Goal: Communication & Community: Answer question/provide support

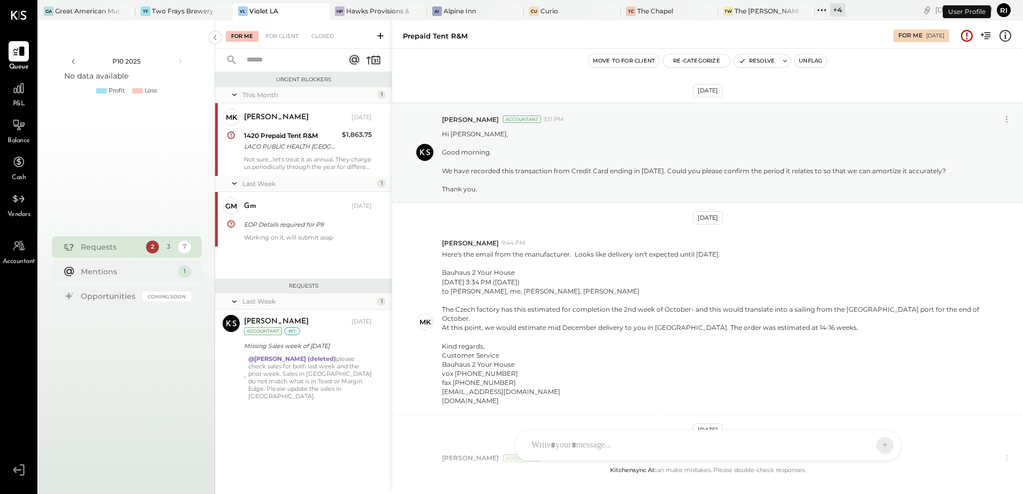
scroll to position [735, 0]
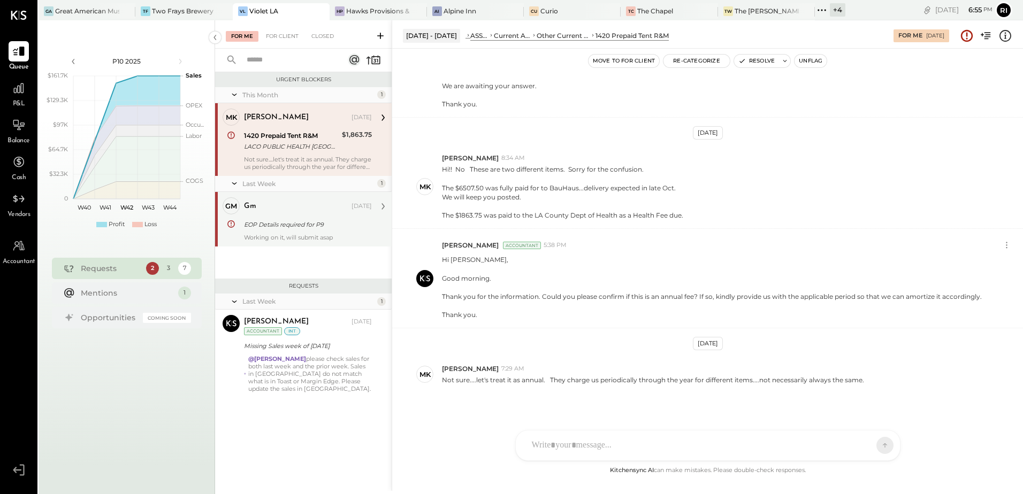
click at [307, 227] on div "EOP Details required for P9" at bounding box center [306, 224] width 125 height 11
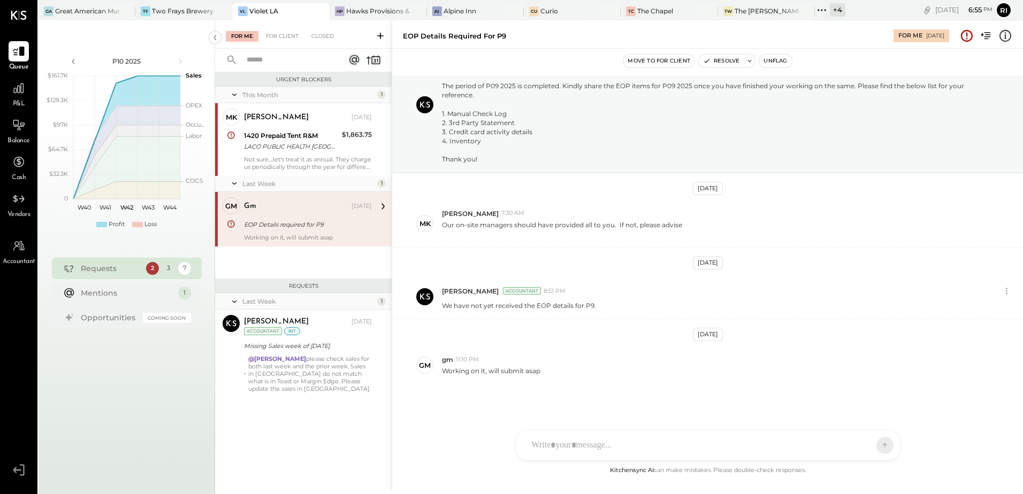
scroll to position [66, 0]
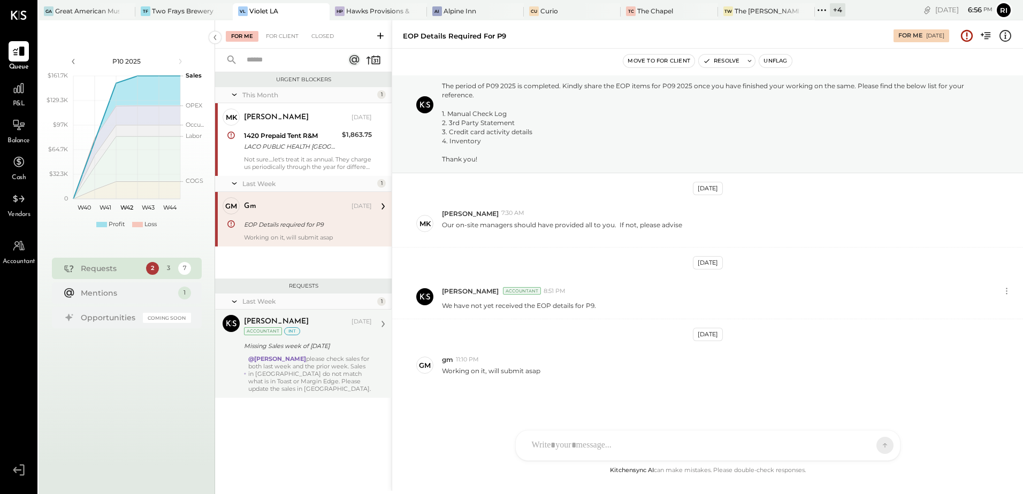
click at [322, 381] on div "@Rizwan Shaikh please check sales for both last week and the prior week. Sales …" at bounding box center [310, 373] width 124 height 37
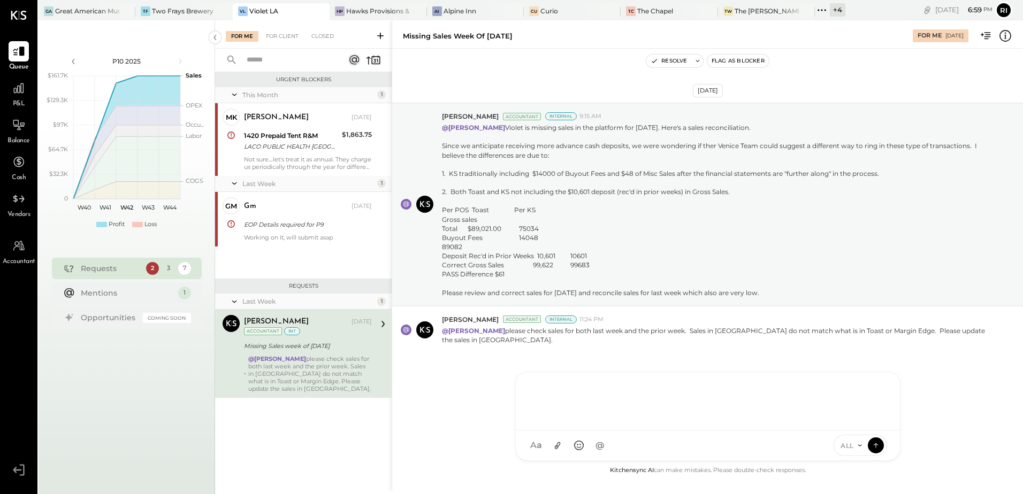
click at [606, 450] on div "NS Nishant Sadhu G gm CR Chintan R Dave D Dana A agm MK Margaret Ku S souschef …" at bounding box center [707, 416] width 385 height 89
type input "****"
click at [567, 402] on div "CD Chris Dash" at bounding box center [603, 396] width 122 height 21
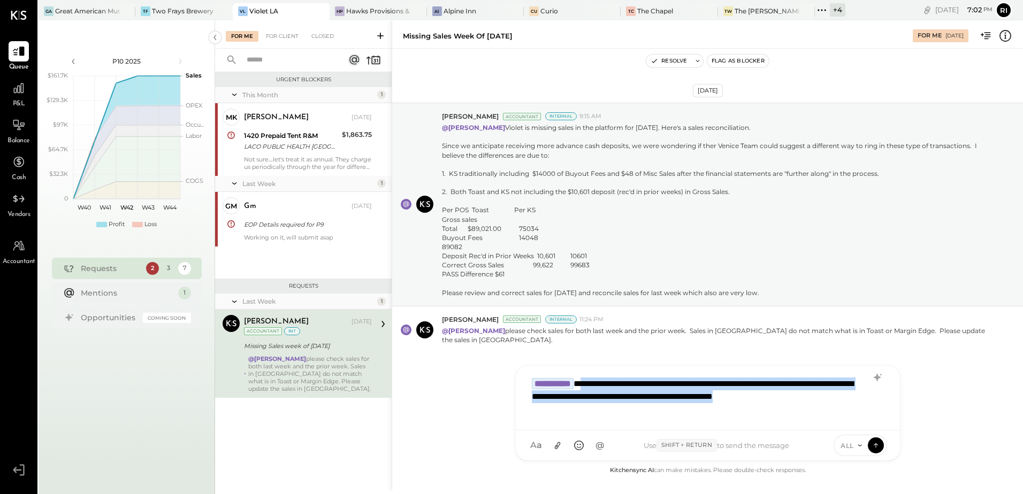
click at [599, 381] on div "**********" at bounding box center [707, 396] width 363 height 49
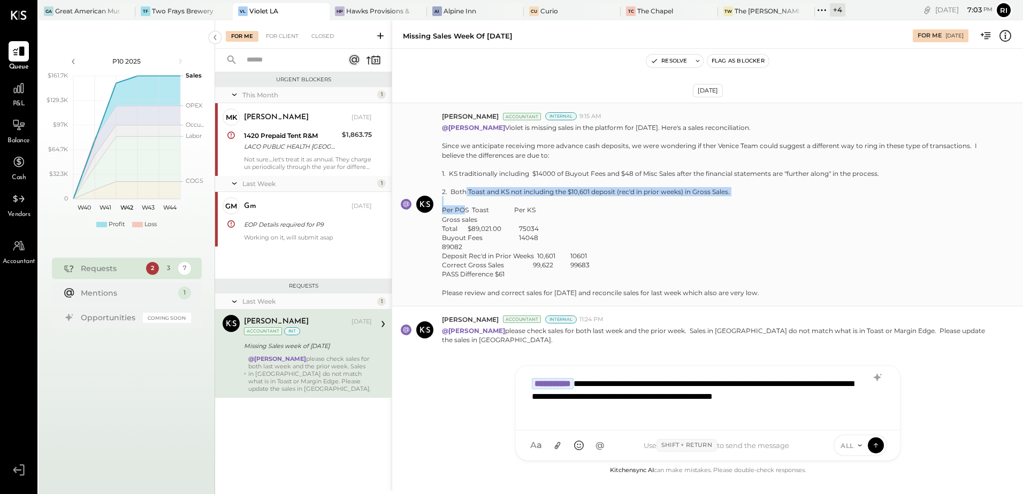
drag, startPoint x: 438, startPoint y: 192, endPoint x: 733, endPoint y: 193, distance: 294.7
click at [733, 193] on div "Chris Dash Accountant Internal 9:15 AM @Rizwan Shaikh Violet is missing sales i…" at bounding box center [707, 205] width 631 height 204
copy p "2. Both Toast and KS not including the $10,601 deposit (rec'd in prior weeks) i…"
click at [292, 41] on div "For Client" at bounding box center [282, 36] width 43 height 11
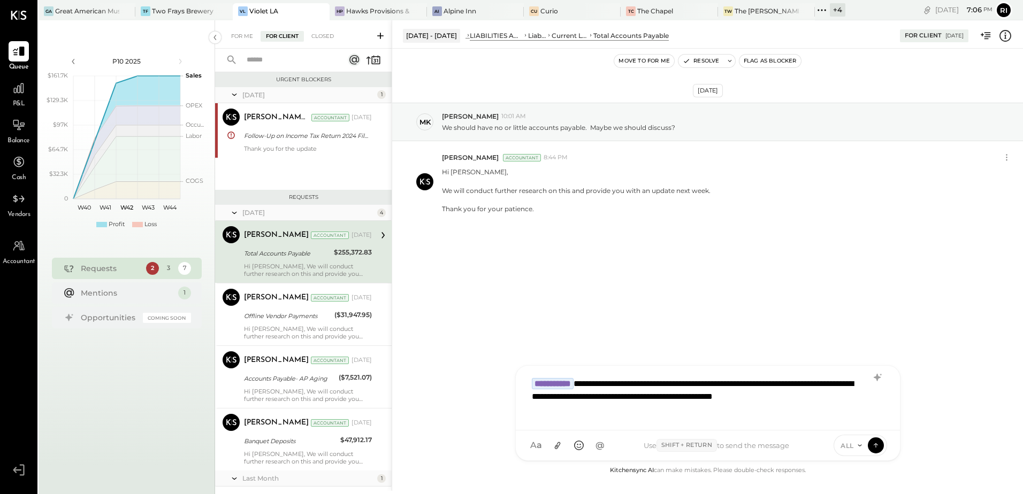
click at [301, 63] on input "text" at bounding box center [288, 60] width 97 height 18
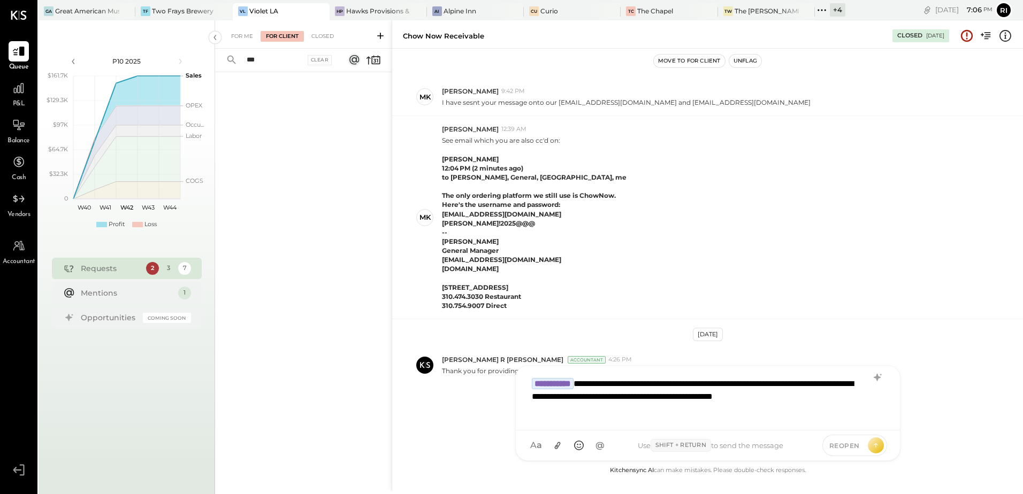
scroll to position [162, 0]
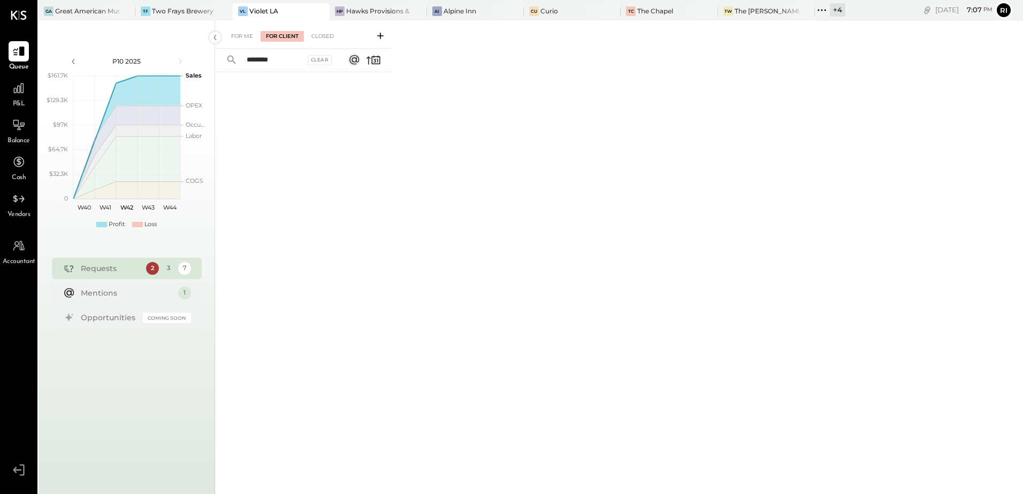
type input "********"
click at [245, 42] on div "For Me For Client Closed" at bounding box center [303, 34] width 177 height 28
click at [249, 35] on div "For Me" at bounding box center [242, 36] width 33 height 11
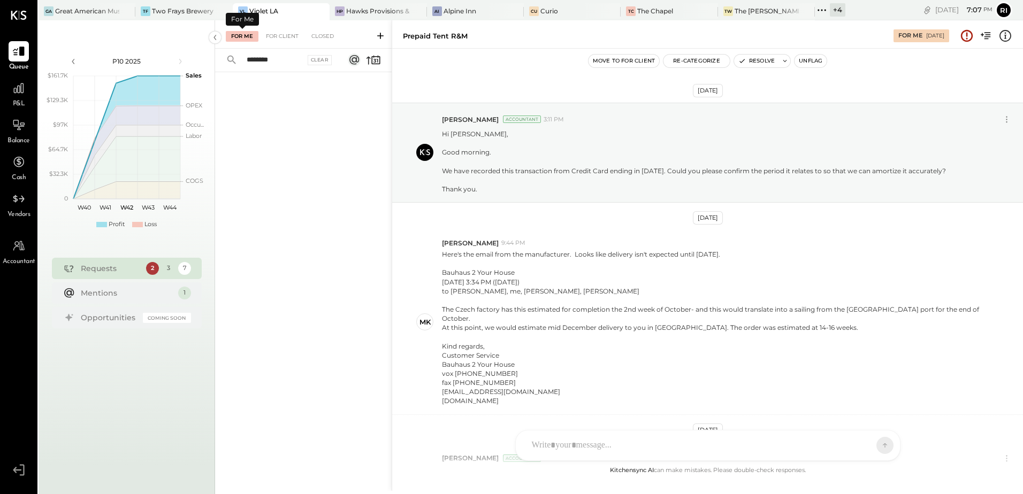
scroll to position [735, 0]
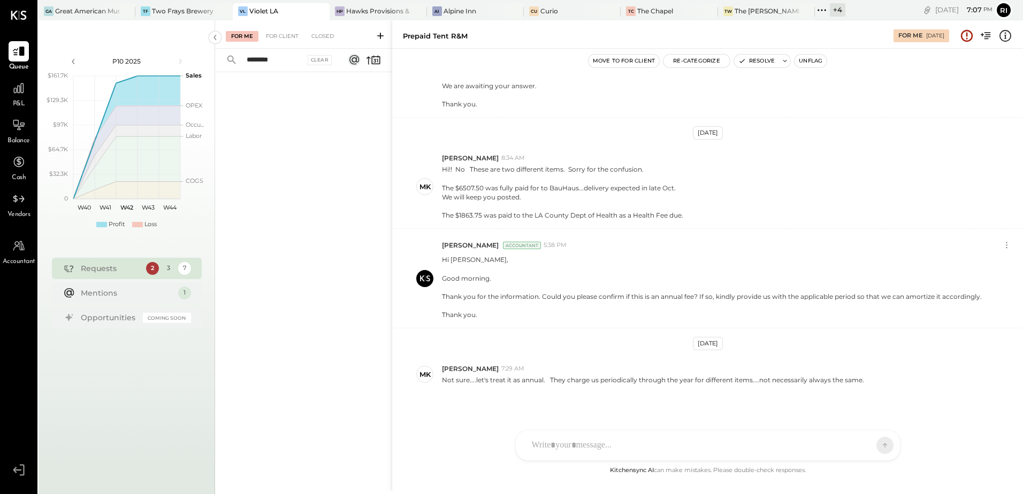
drag, startPoint x: 283, startPoint y: 59, endPoint x: 217, endPoint y: 65, distance: 66.6
click at [217, 65] on div "******** Clear" at bounding box center [281, 60] width 133 height 23
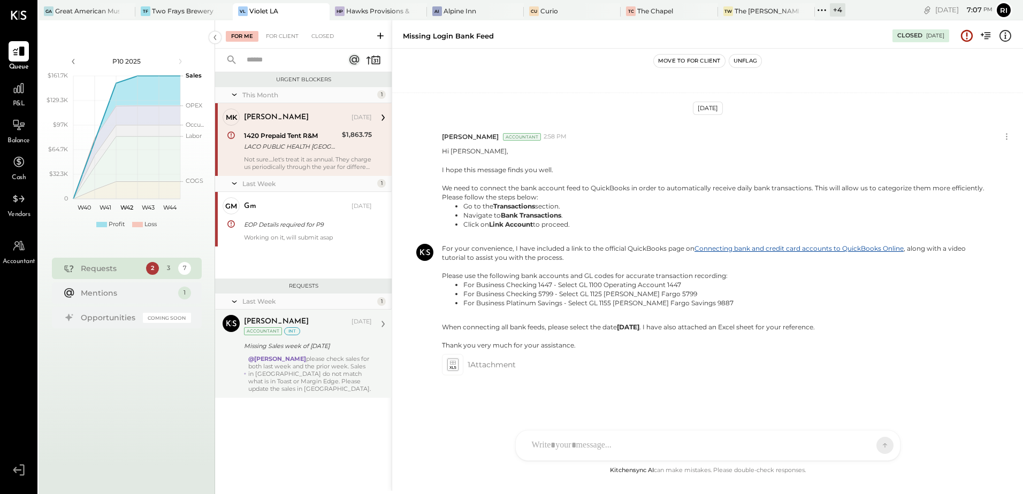
click at [236, 372] on div "Chris Dash Accountant Chris Dash Oct 09, 2025 Accountant int Missing Sales week…" at bounding box center [303, 354] width 177 height 88
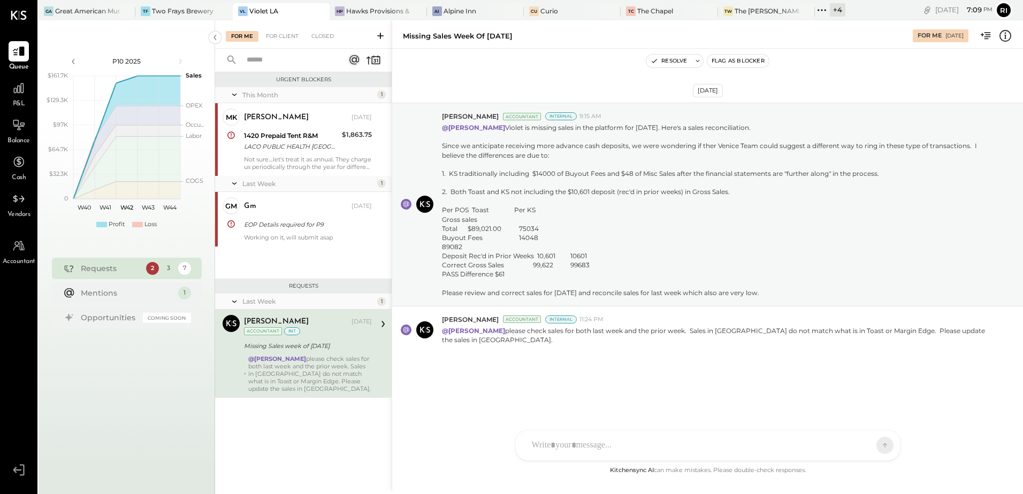
click at [550, 450] on div "NS Nishant Sadhu G gm CR Chintan R Dave D Dana A agm MK Margaret Ku S souschef …" at bounding box center [707, 445] width 385 height 31
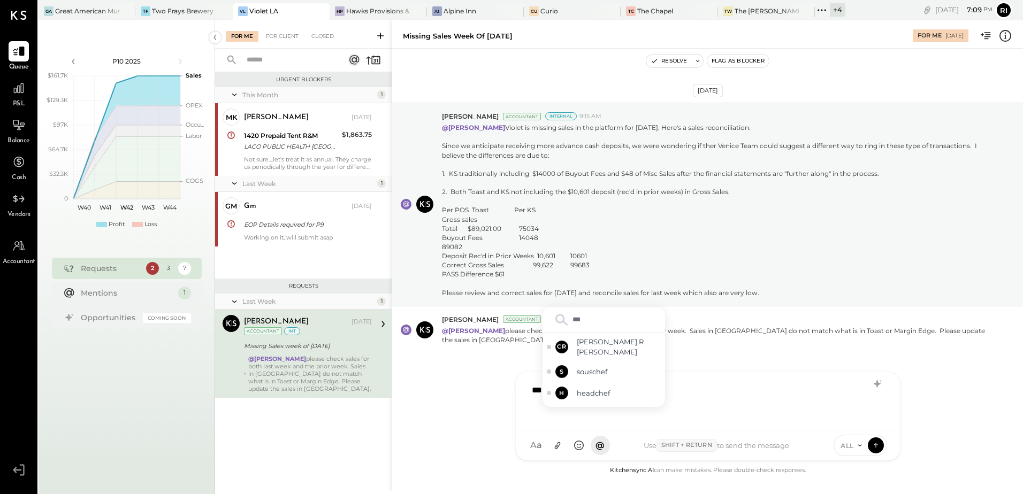
type input "****"
click at [592, 402] on div "CD Chris Dash" at bounding box center [603, 396] width 122 height 21
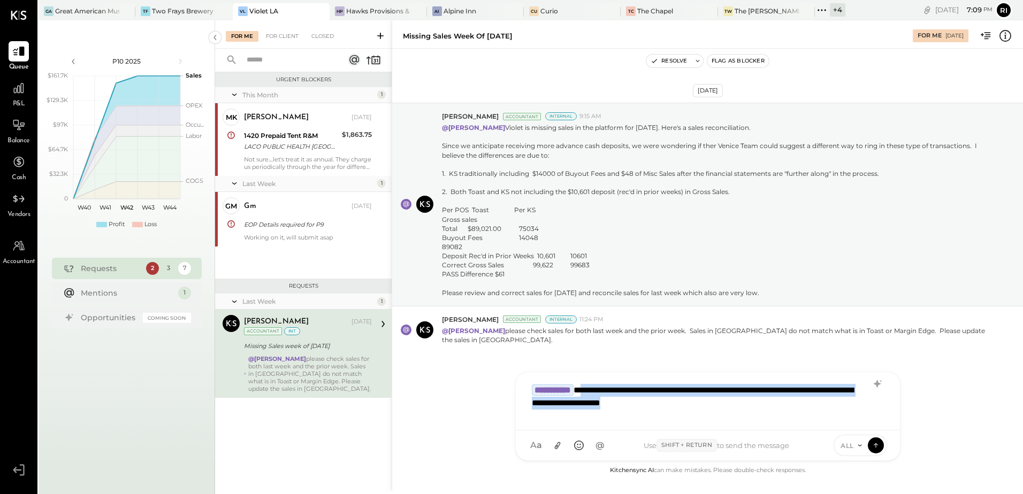
click at [598, 388] on div "**********" at bounding box center [707, 400] width 363 height 43
drag, startPoint x: 679, startPoint y: 414, endPoint x: 662, endPoint y: 406, distance: 18.4
click at [678, 414] on div "**********" at bounding box center [707, 400] width 363 height 43
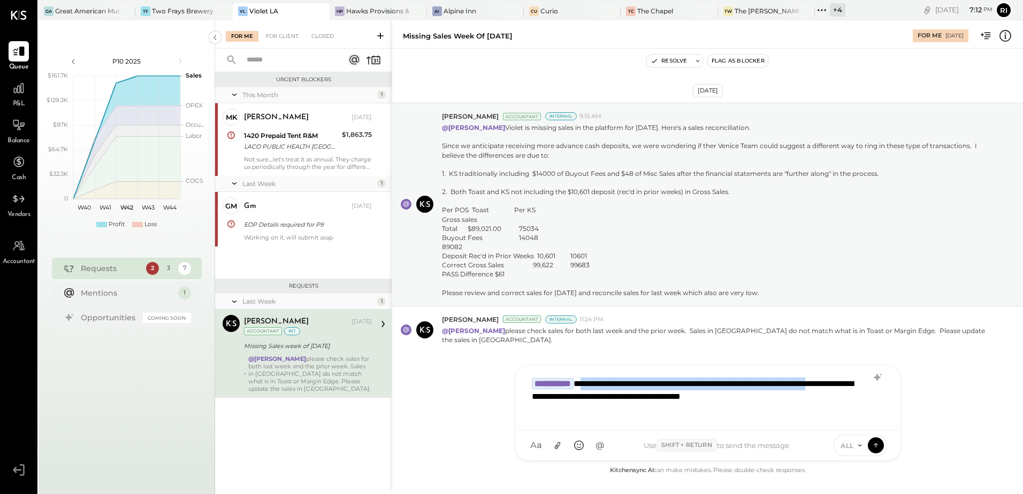
drag, startPoint x: 600, startPoint y: 381, endPoint x: 610, endPoint y: 403, distance: 23.7
click at [610, 403] on div "**********" at bounding box center [707, 396] width 363 height 49
drag, startPoint x: 599, startPoint y: 379, endPoint x: 610, endPoint y: 416, distance: 38.9
click at [610, 416] on div "**********" at bounding box center [707, 396] width 363 height 49
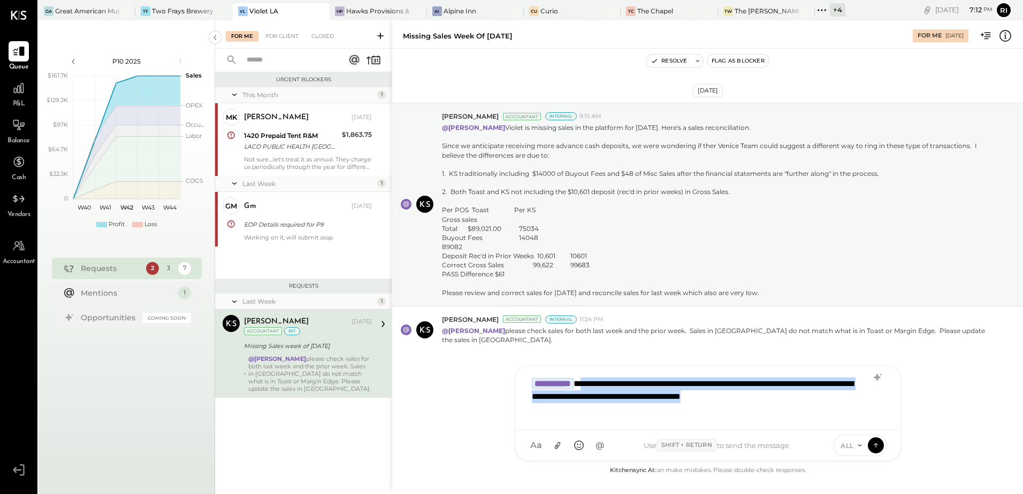
copy div "**********"
click at [849, 449] on span "ALL" at bounding box center [846, 445] width 13 height 9
click at [859, 418] on div "INTERNAL" at bounding box center [865, 419] width 63 height 18
click at [872, 444] on icon at bounding box center [876, 445] width 10 height 11
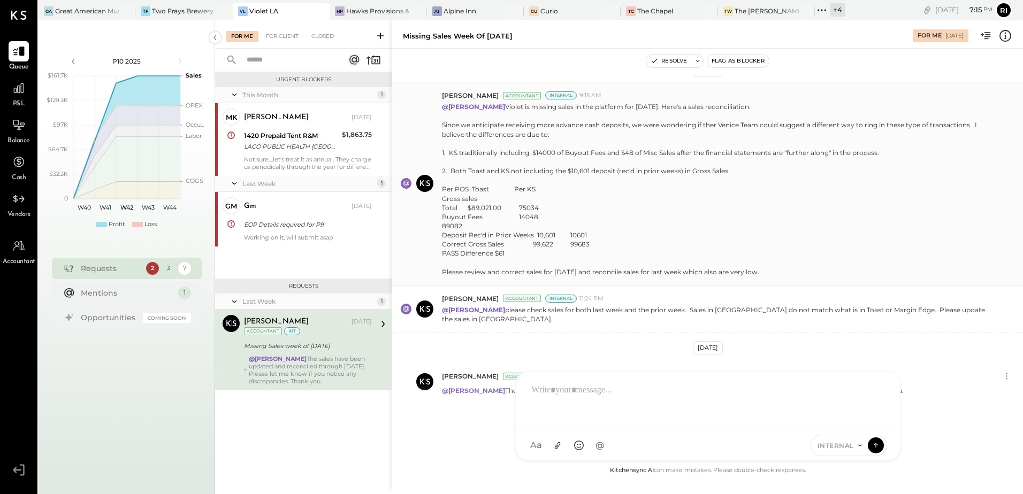
scroll to position [41, 0]
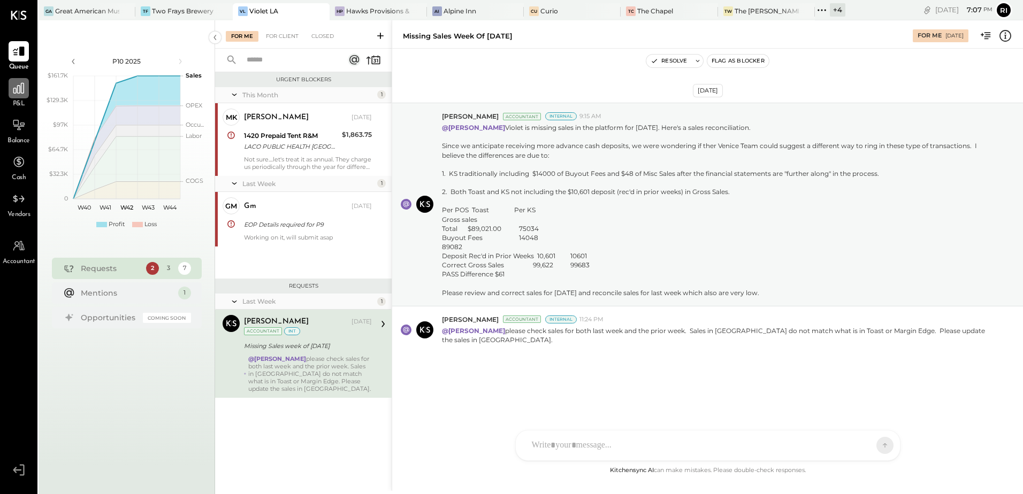
click at [16, 96] on div at bounding box center [19, 88] width 20 height 20
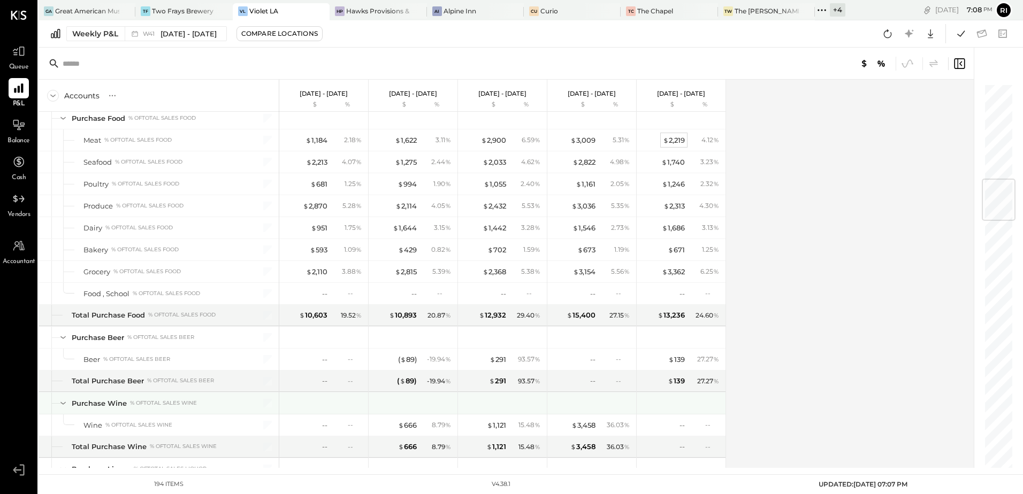
scroll to position [802, 0]
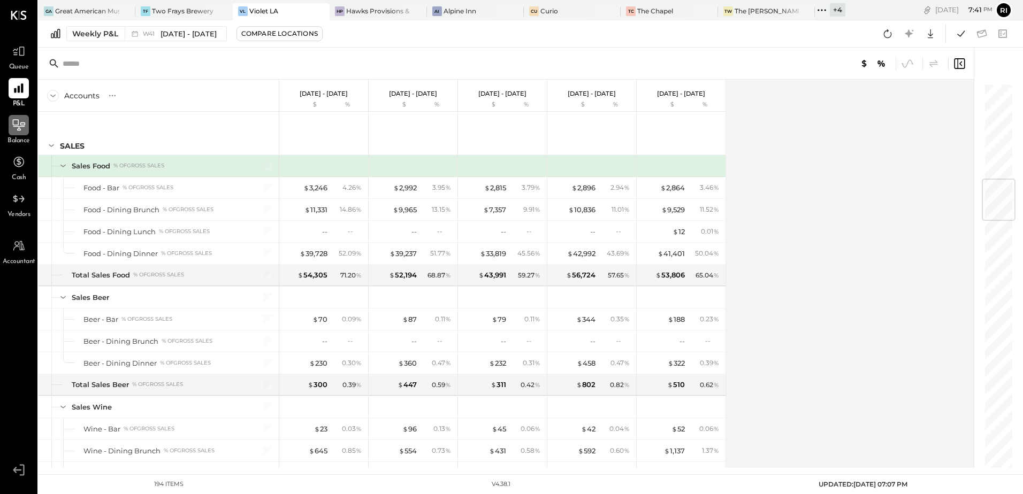
scroll to position [802, 0]
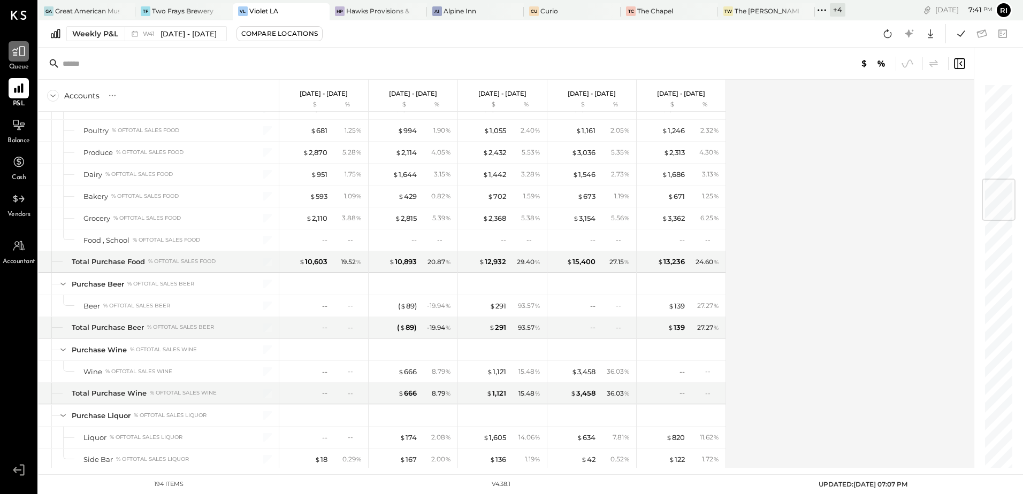
click at [19, 53] on icon at bounding box center [19, 51] width 14 height 14
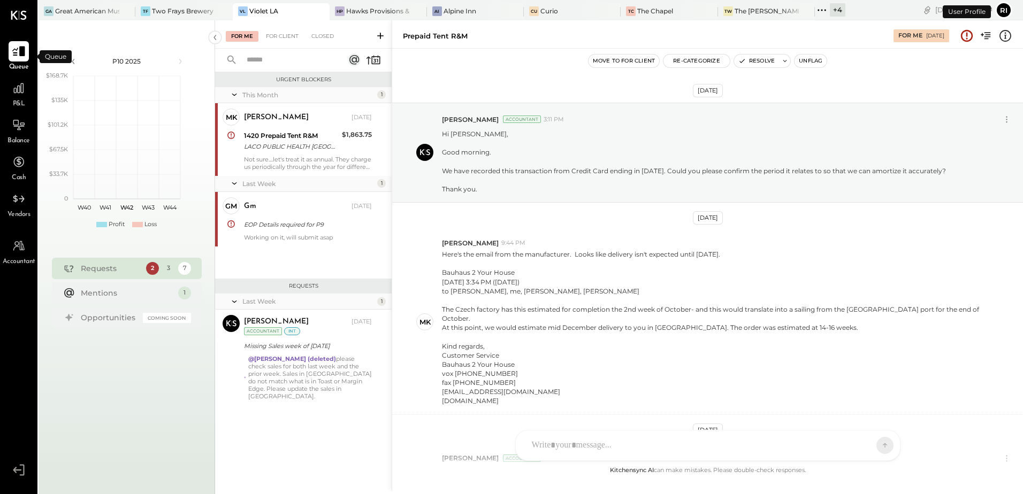
scroll to position [735, 0]
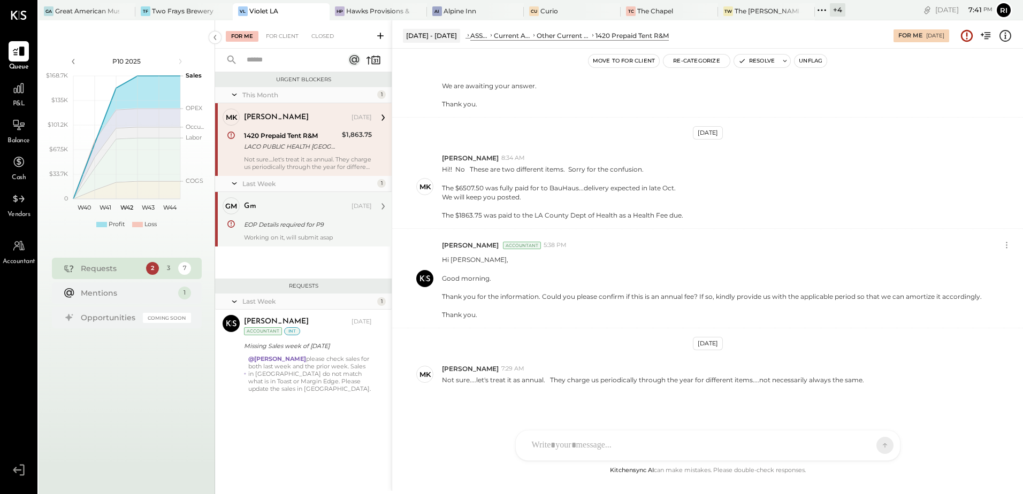
click at [296, 216] on div "gm Oct 09, 2025 EOP Details required for P9 Working on it, will submit asap" at bounding box center [308, 219] width 128 height 44
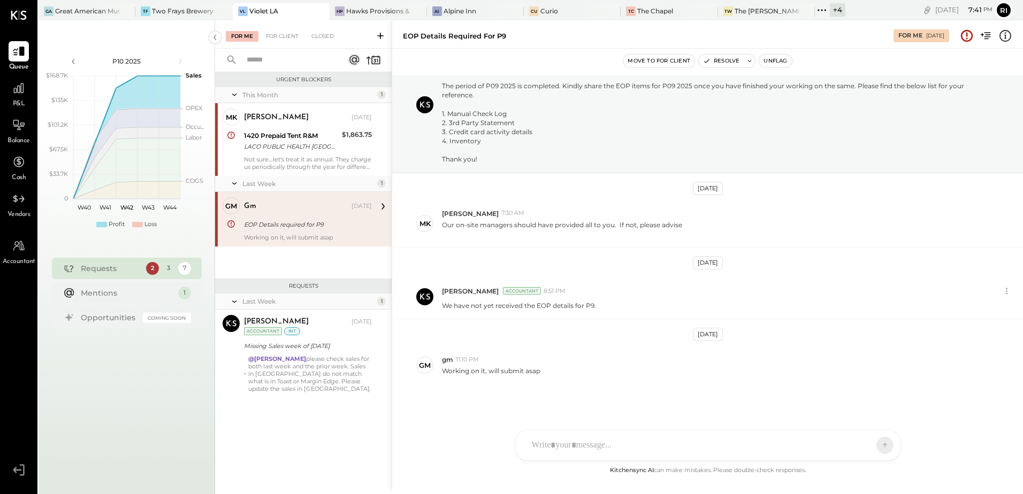
click at [775, 61] on button "Unflag" at bounding box center [775, 61] width 32 height 13
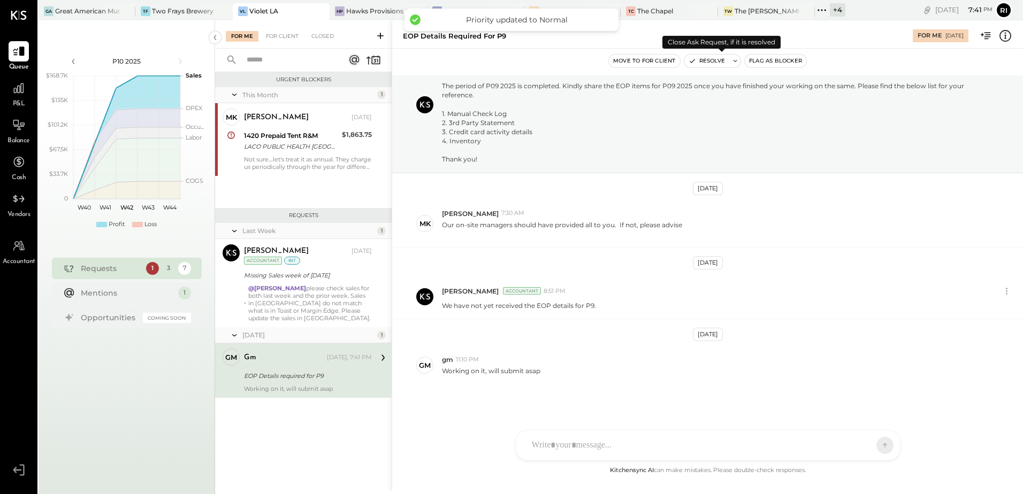
click at [714, 64] on button "Resolve" at bounding box center [706, 61] width 45 height 13
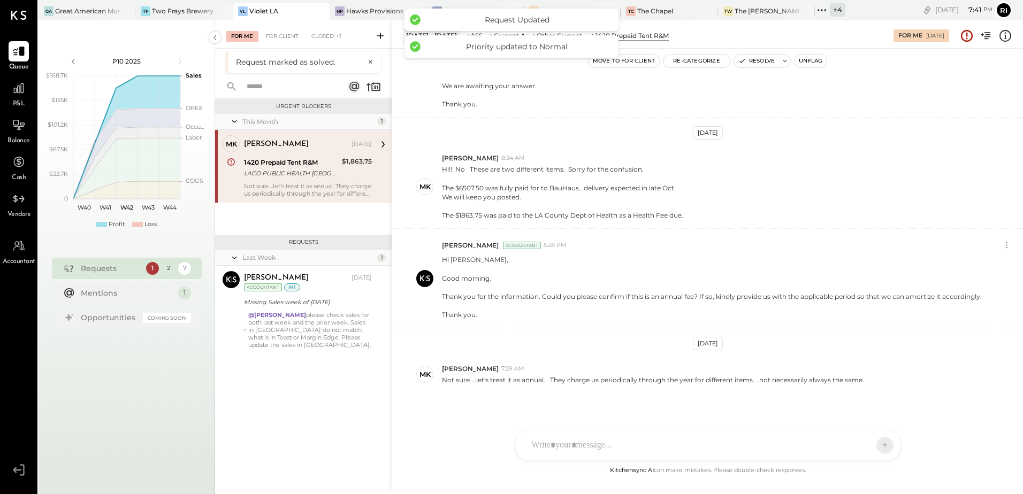
click at [278, 167] on div "1420 Prepaid Tent R&M" at bounding box center [291, 162] width 95 height 11
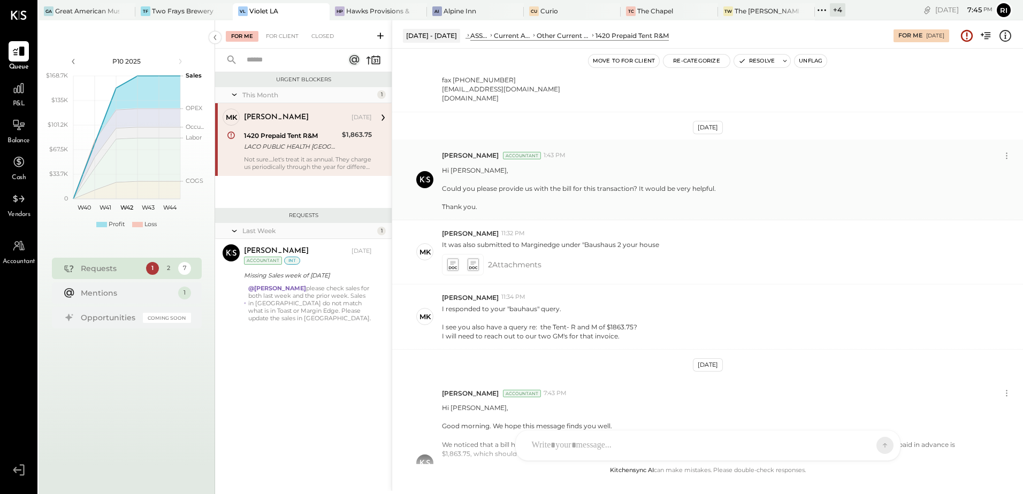
scroll to position [321, 0]
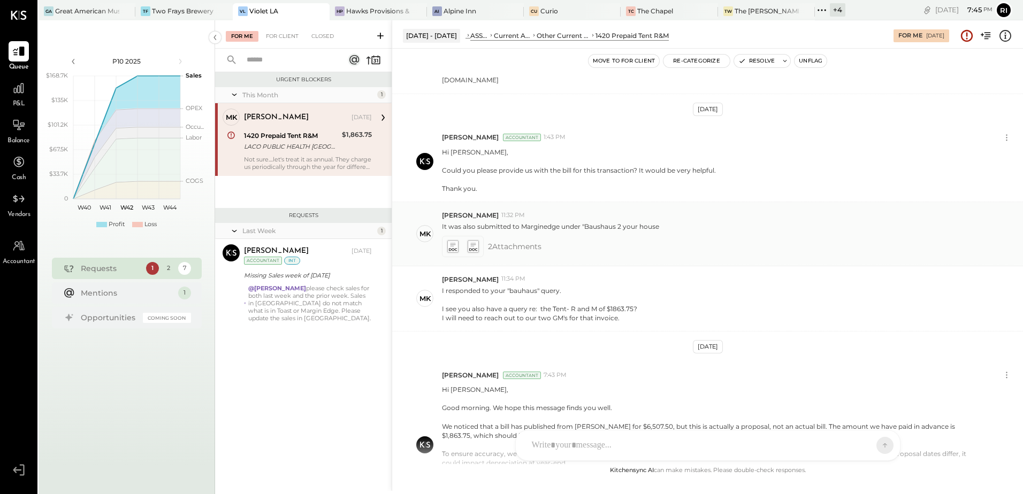
click at [454, 243] on icon at bounding box center [452, 244] width 5 height 3
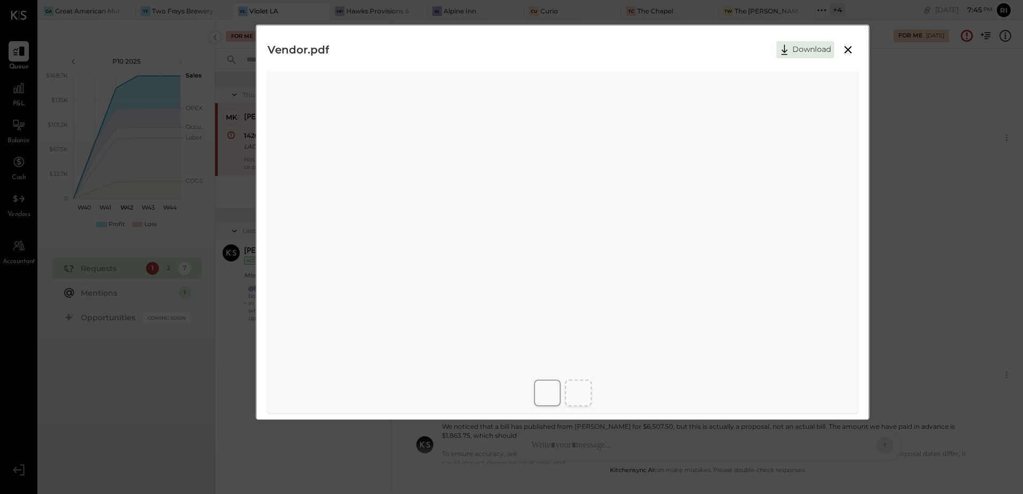
drag, startPoint x: 680, startPoint y: 407, endPoint x: 733, endPoint y: 404, distance: 53.0
click at [733, 404] on div at bounding box center [562, 393] width 612 height 35
click at [853, 49] on icon at bounding box center [847, 49] width 13 height 13
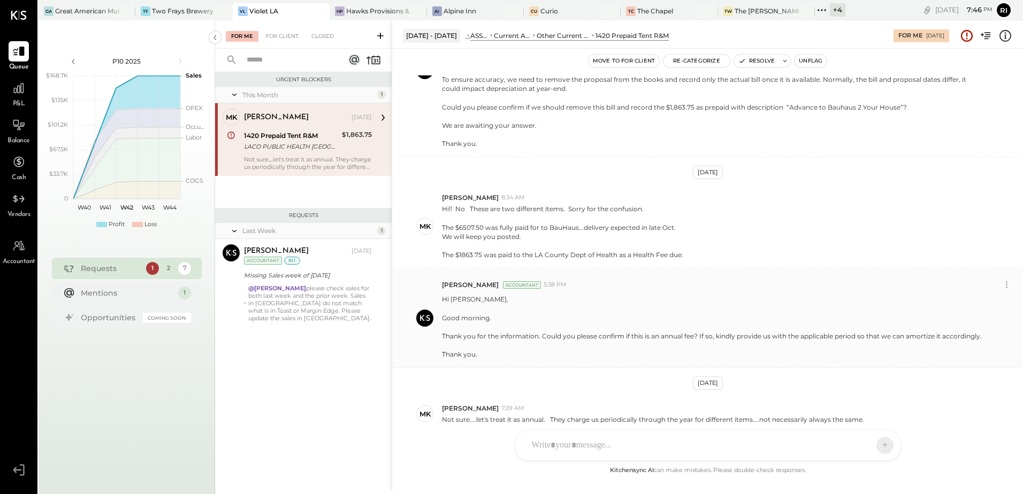
scroll to position [735, 0]
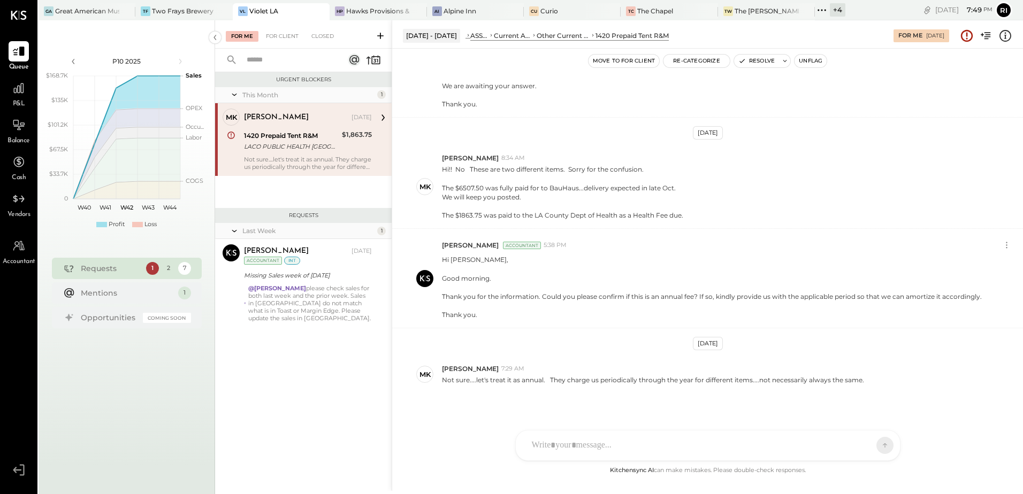
click at [816, 65] on button "Unflag" at bounding box center [810, 61] width 32 height 13
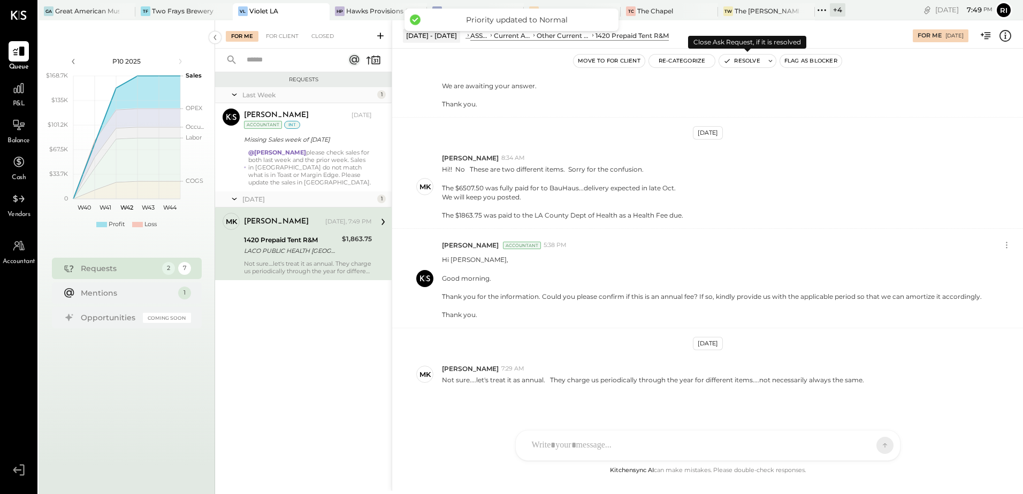
click at [749, 63] on button "Resolve" at bounding box center [741, 61] width 45 height 13
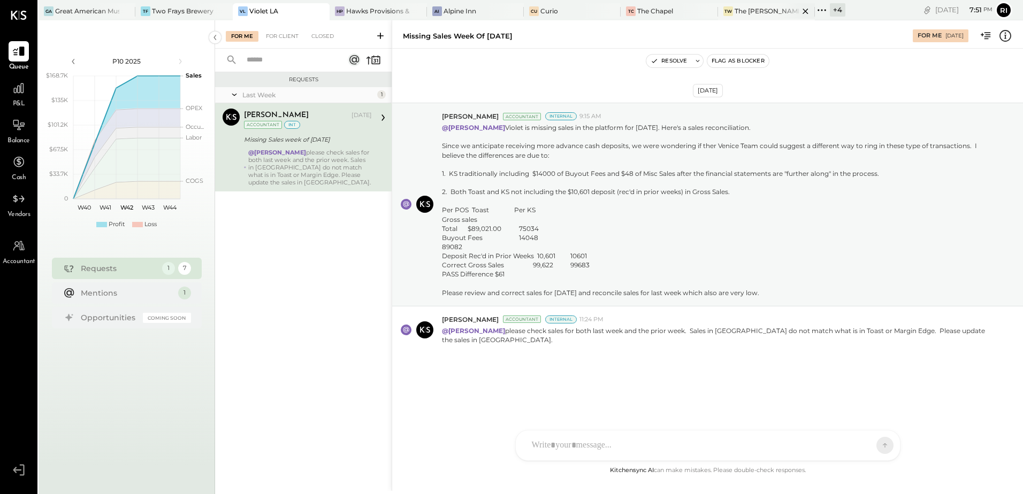
click at [746, 8] on div "The [PERSON_NAME]" at bounding box center [766, 10] width 64 height 9
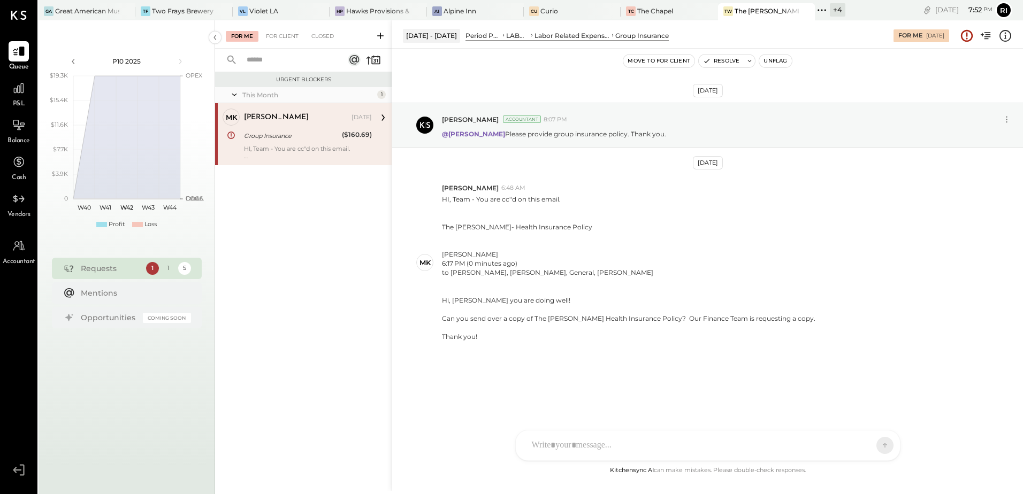
click at [787, 61] on button "Unflag" at bounding box center [775, 61] width 32 height 13
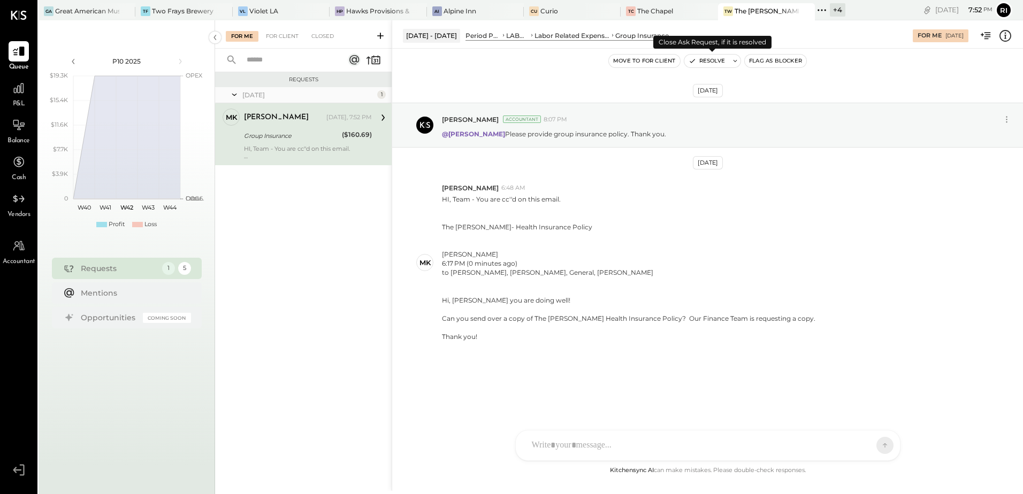
click at [715, 59] on button "Resolve" at bounding box center [706, 61] width 45 height 13
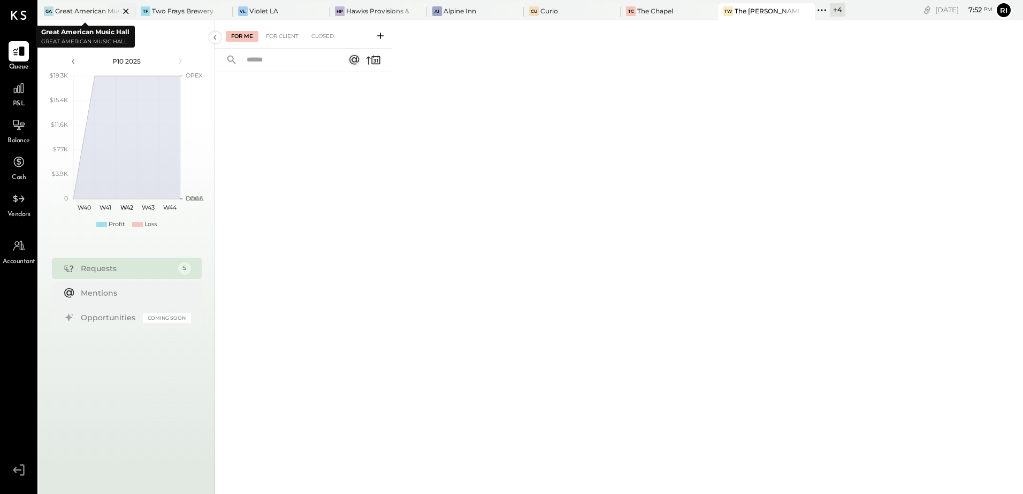
click at [64, 11] on div "Great American Music Hall" at bounding box center [87, 10] width 64 height 9
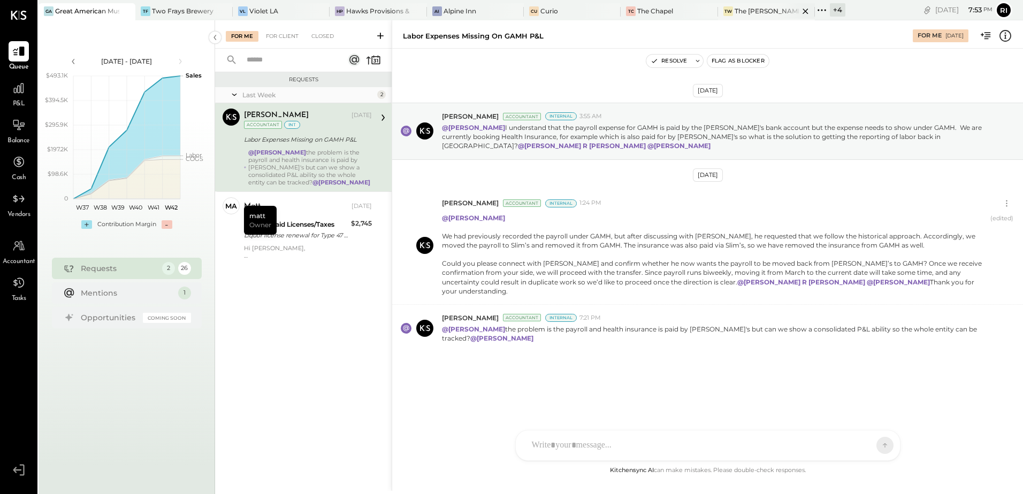
click at [777, 4] on div at bounding box center [795, 11] width 37 height 16
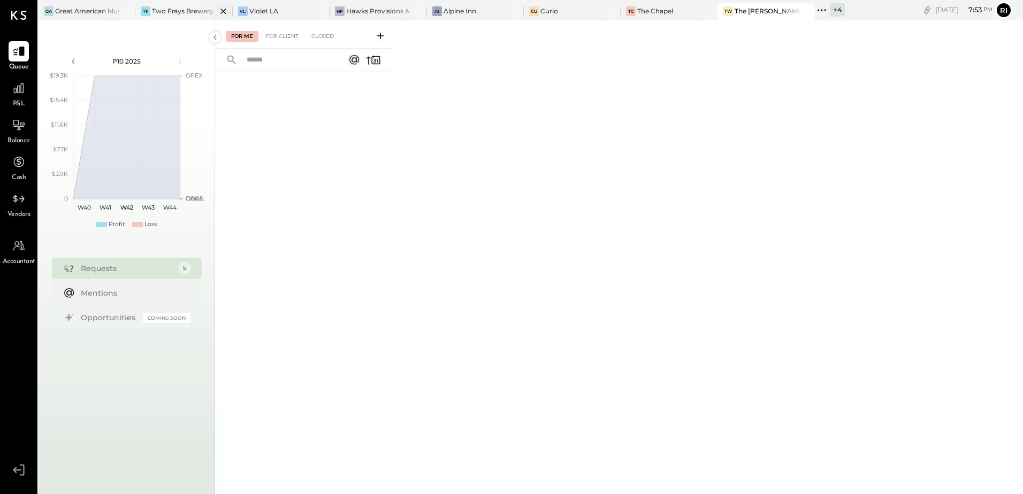
click at [169, 13] on div "Two Frays Brewery" at bounding box center [183, 10] width 62 height 9
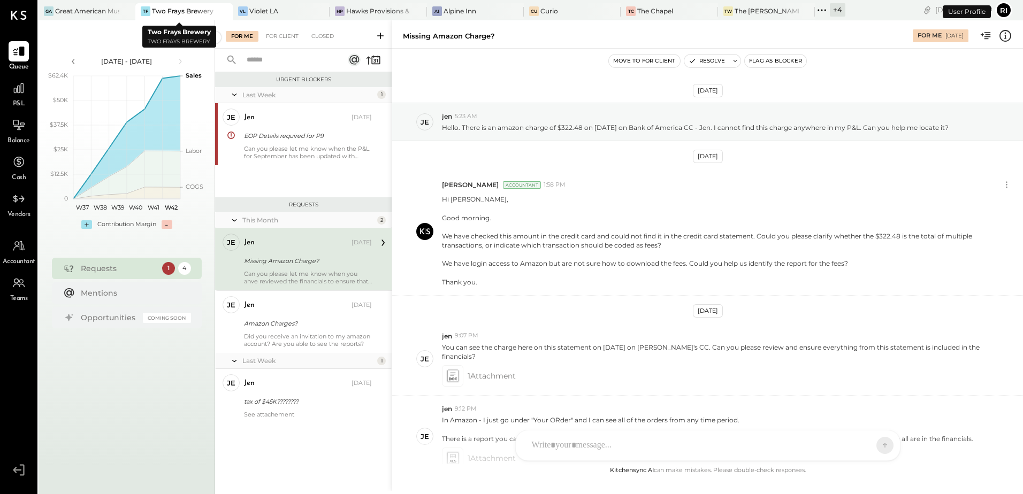
scroll to position [206, 0]
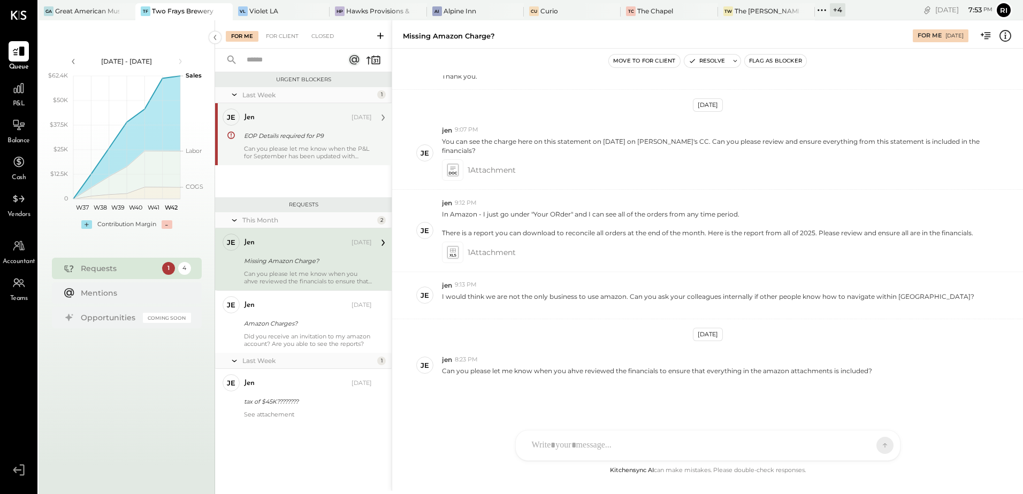
click at [309, 147] on div "Can you please let me know when the P&L for September has been updated with inv…" at bounding box center [308, 152] width 128 height 15
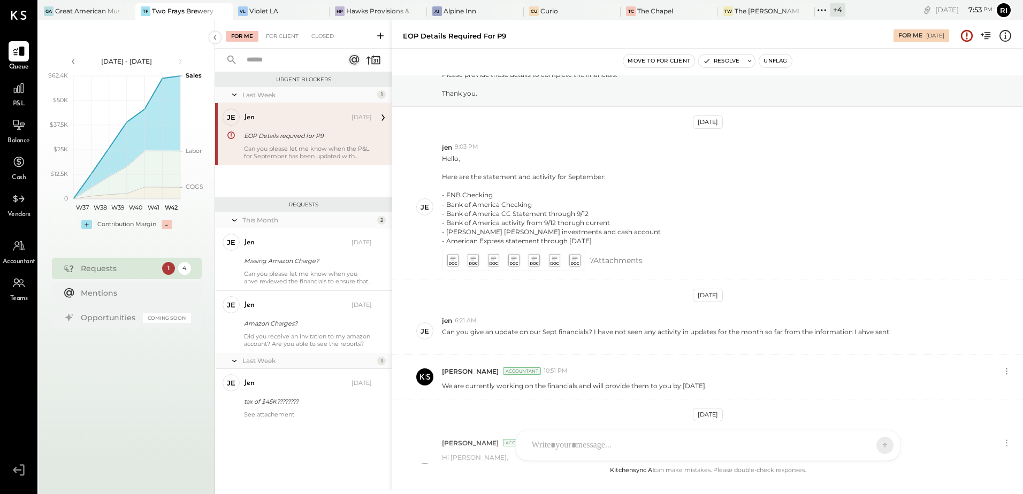
scroll to position [740, 0]
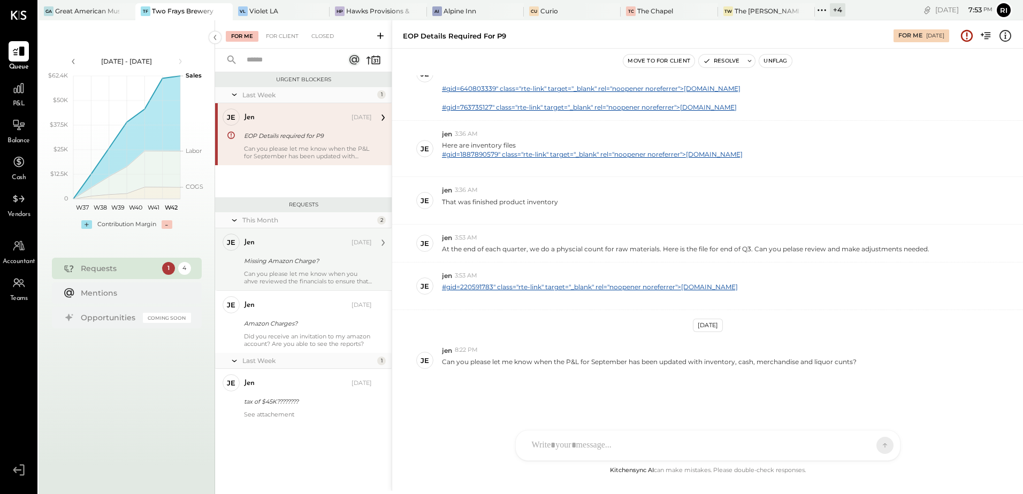
click at [304, 273] on div "Can you please let me know when you ahve reviewed the financials to ensure that…" at bounding box center [308, 277] width 128 height 15
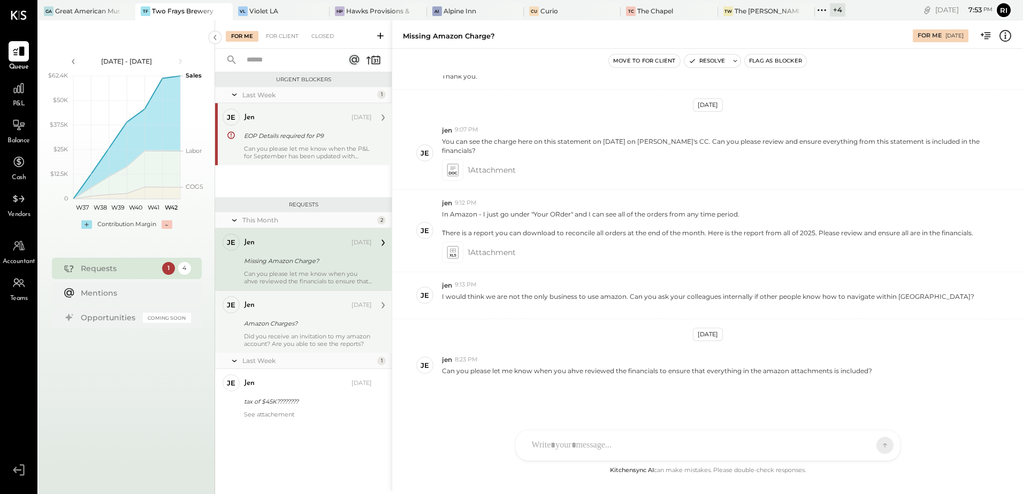
click at [266, 336] on div "Did you receive an invitation to my amazon account? Are you able to see the rep…" at bounding box center [308, 340] width 128 height 15
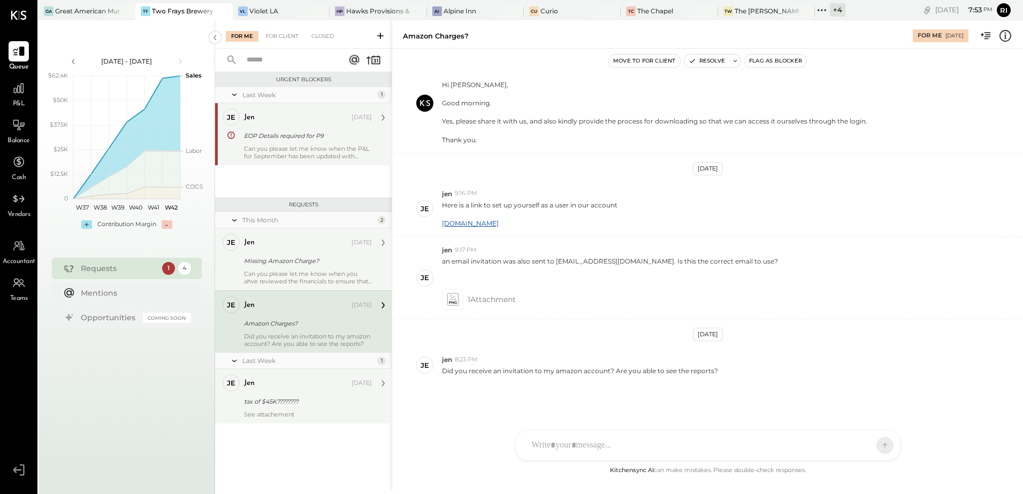
click at [311, 414] on div "See attachement" at bounding box center [308, 414] width 128 height 7
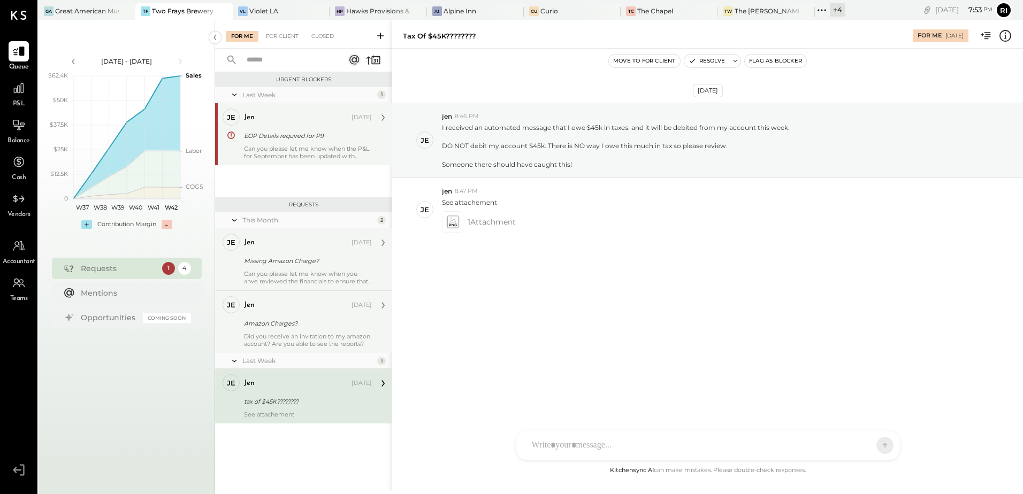
click at [300, 142] on div "EOP Details required for P9" at bounding box center [306, 135] width 125 height 13
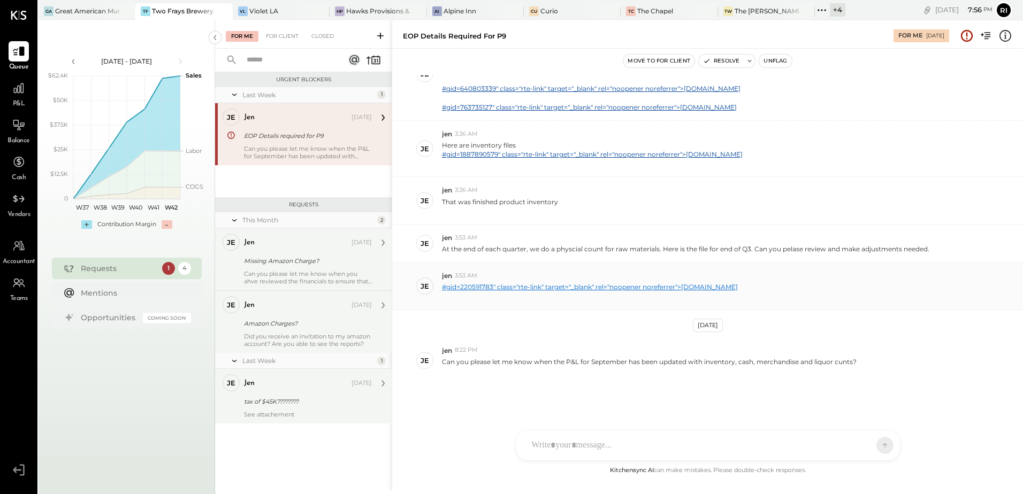
click at [668, 288] on link "#gid=220591783" class="rte-link" target="_blank" rel="noopener noreferrer">docs…" at bounding box center [590, 287] width 296 height 8
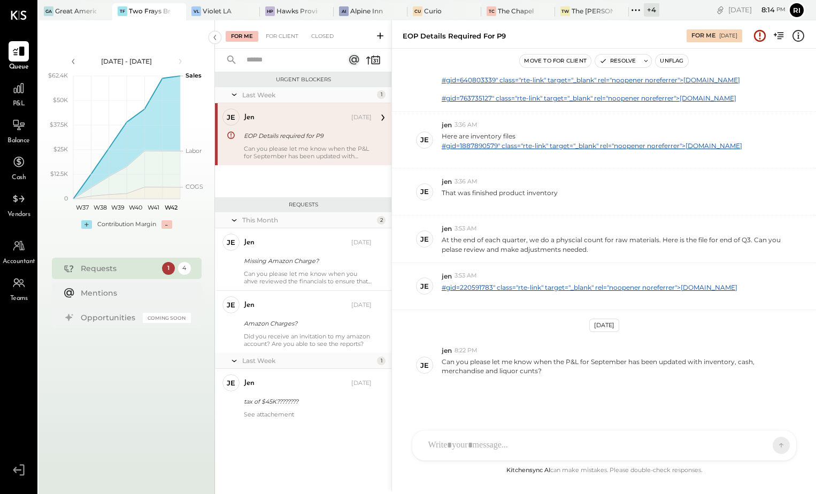
scroll to position [786, 0]
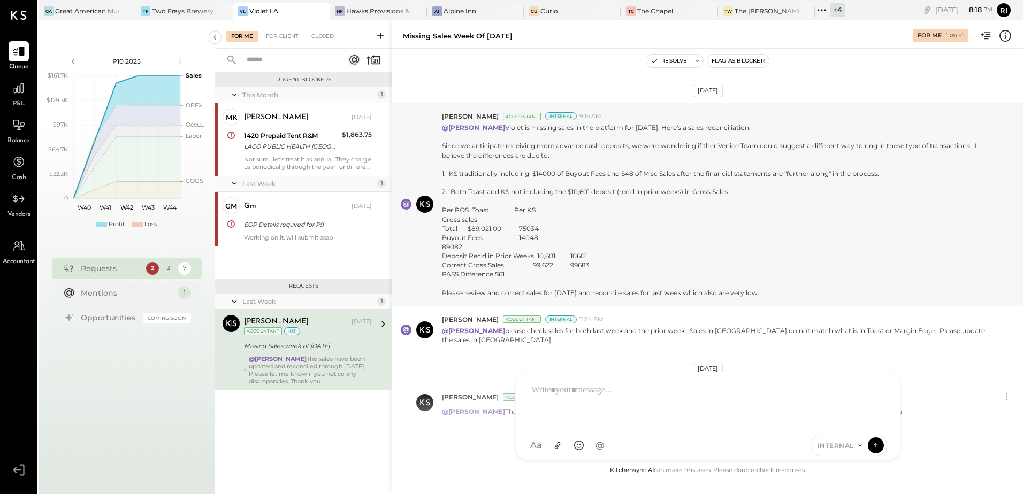
scroll to position [41, 0]
